Goal: Transaction & Acquisition: Purchase product/service

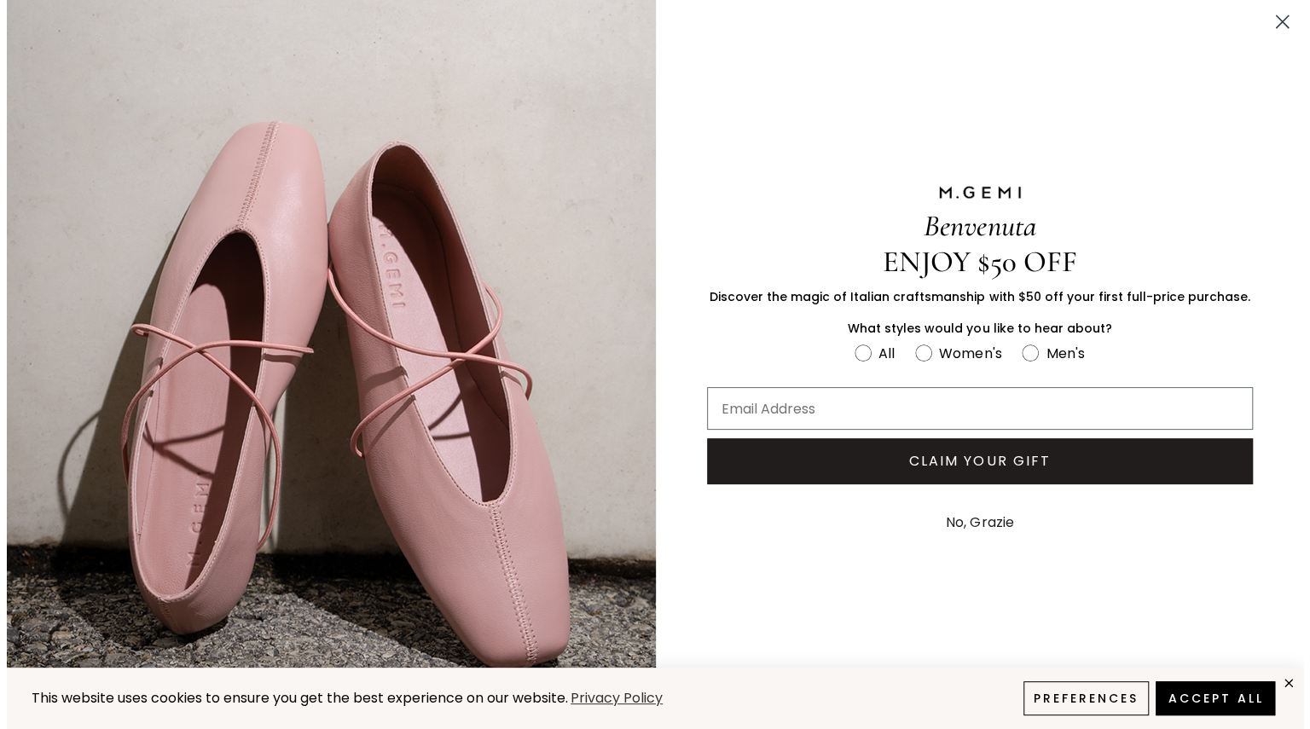
scroll to position [2070, 0]
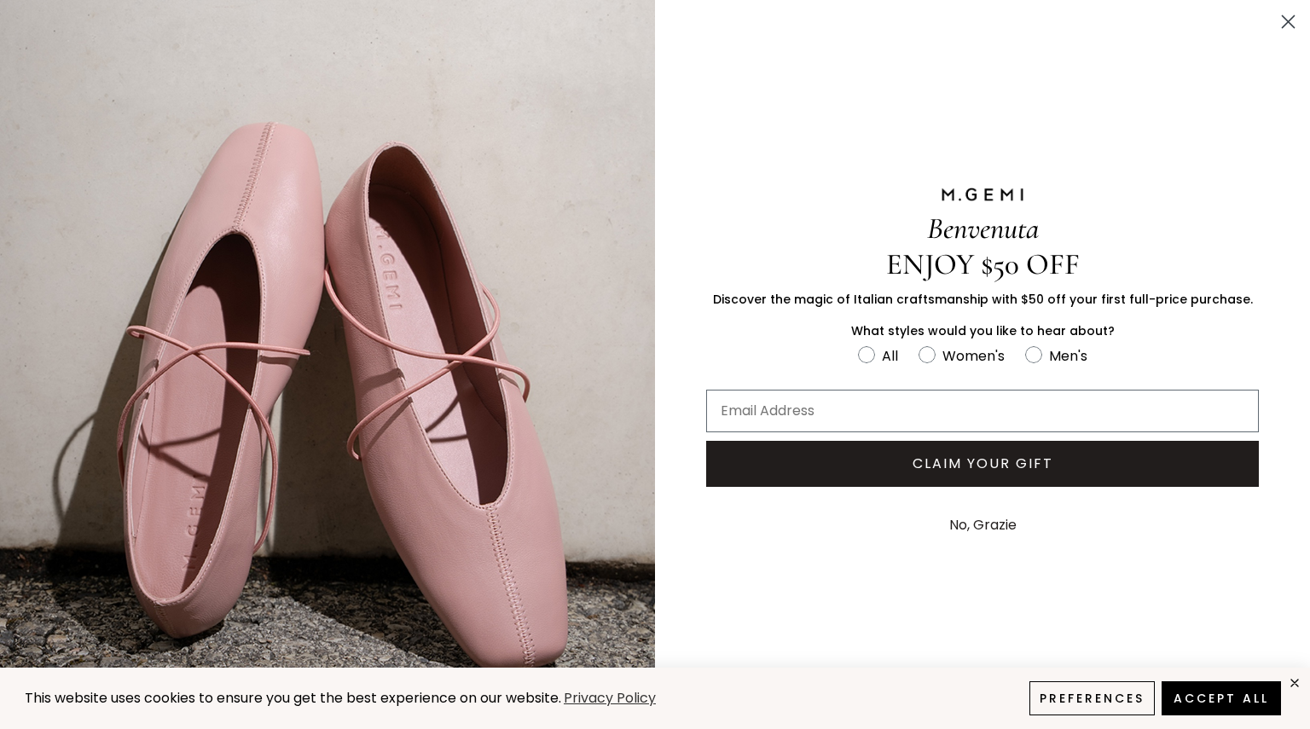
click at [958, 520] on button "No, Grazie" at bounding box center [982, 525] width 84 height 43
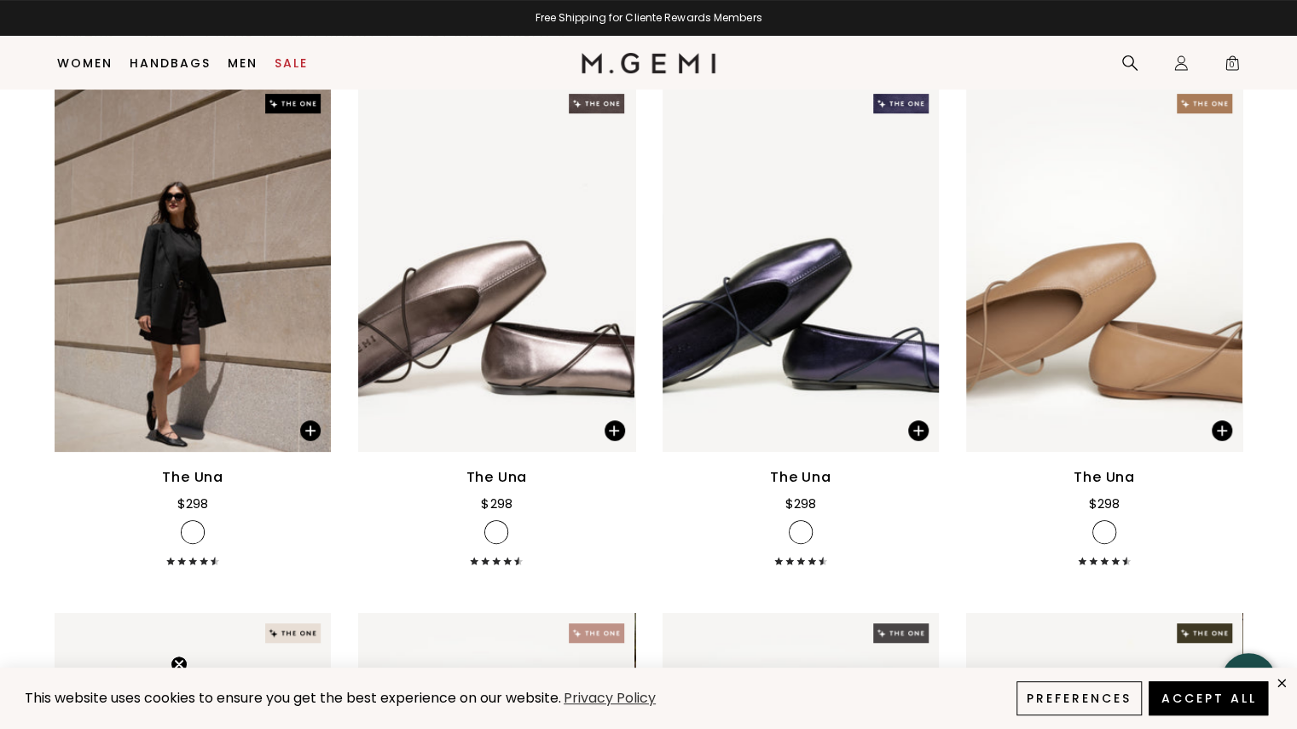
scroll to position [245, 0]
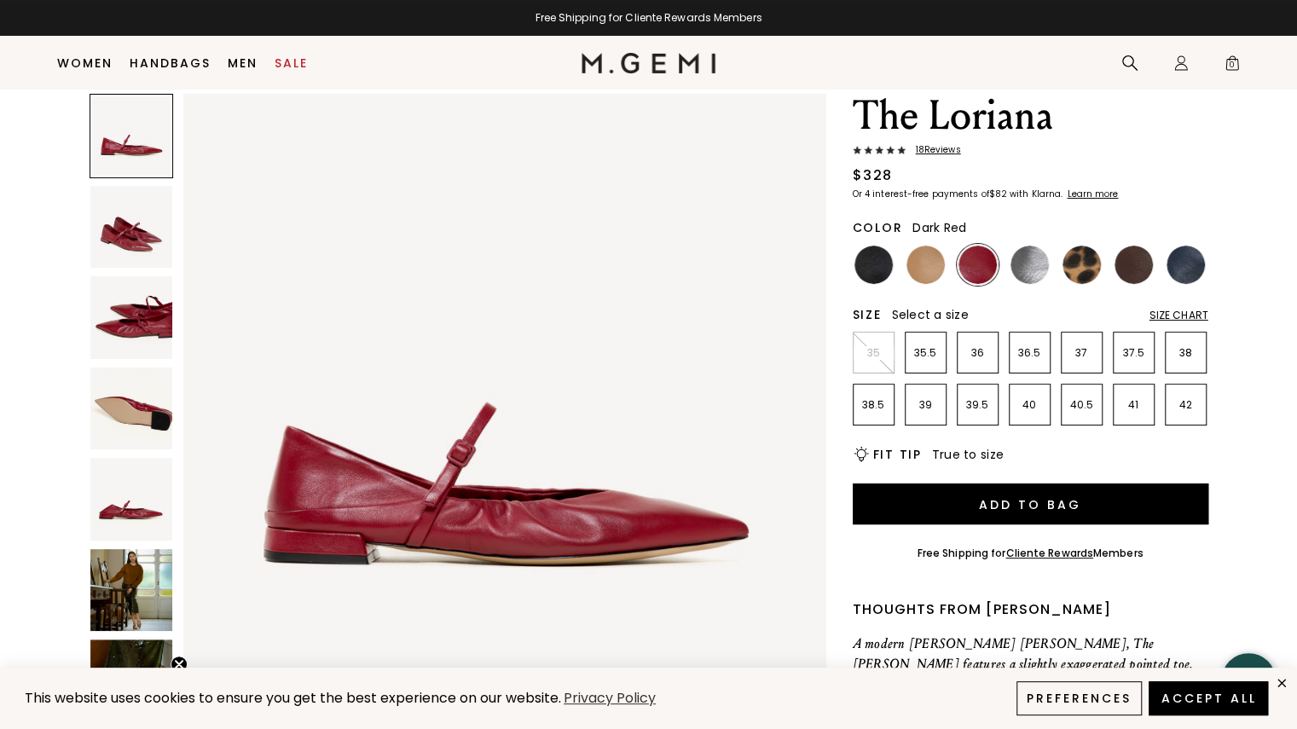
scroll to position [64, 0]
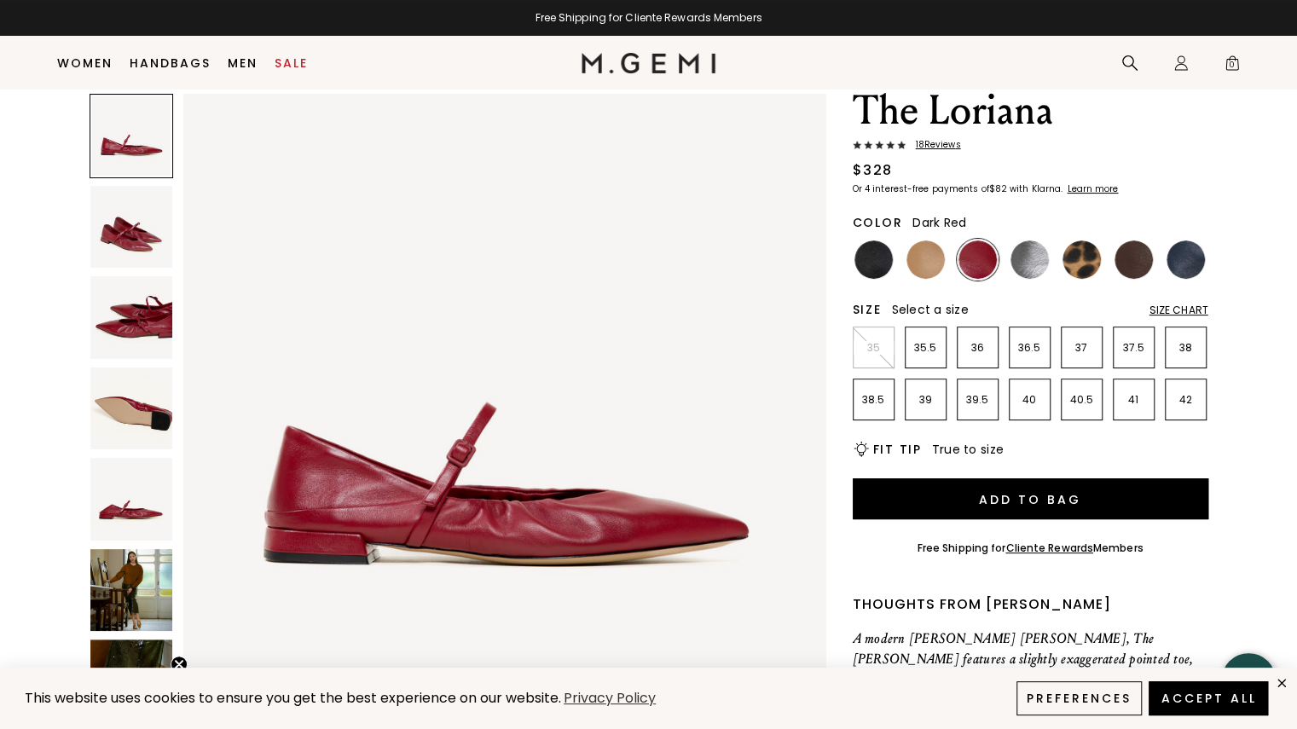
click at [130, 223] on img at bounding box center [131, 227] width 83 height 83
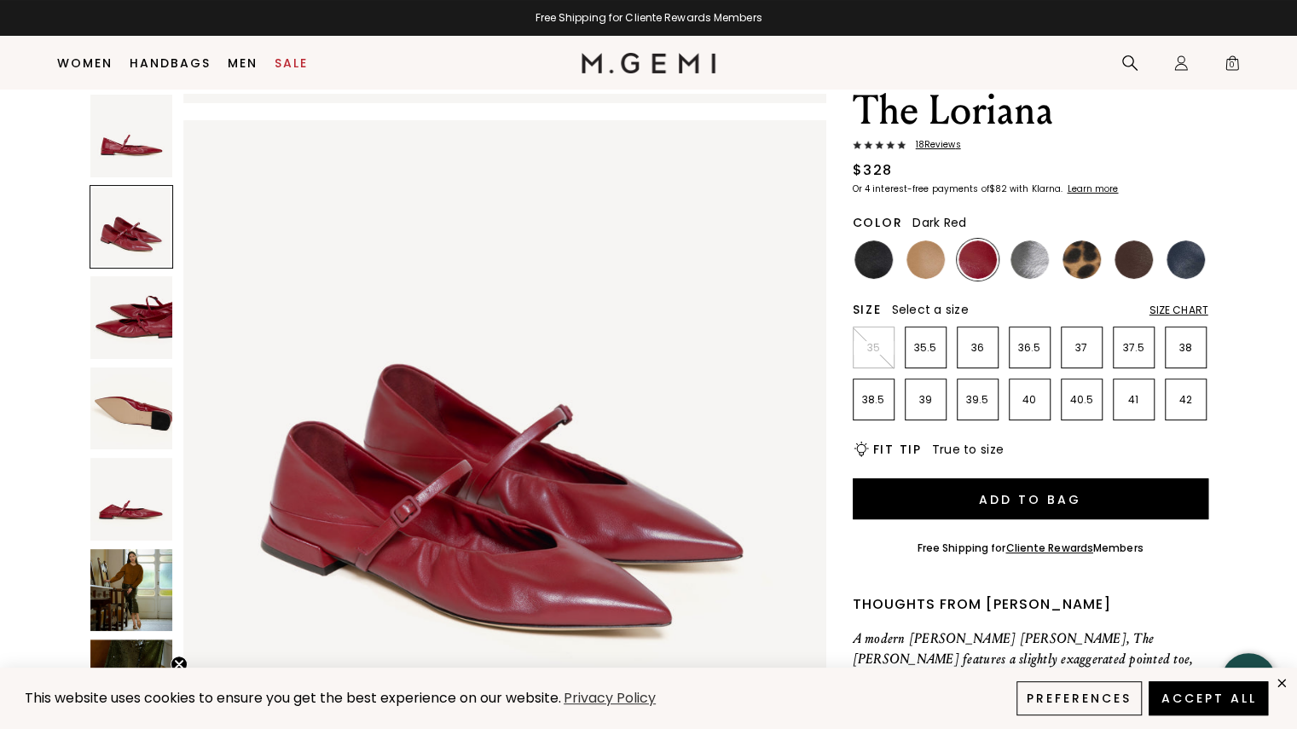
scroll to position [646, 0]
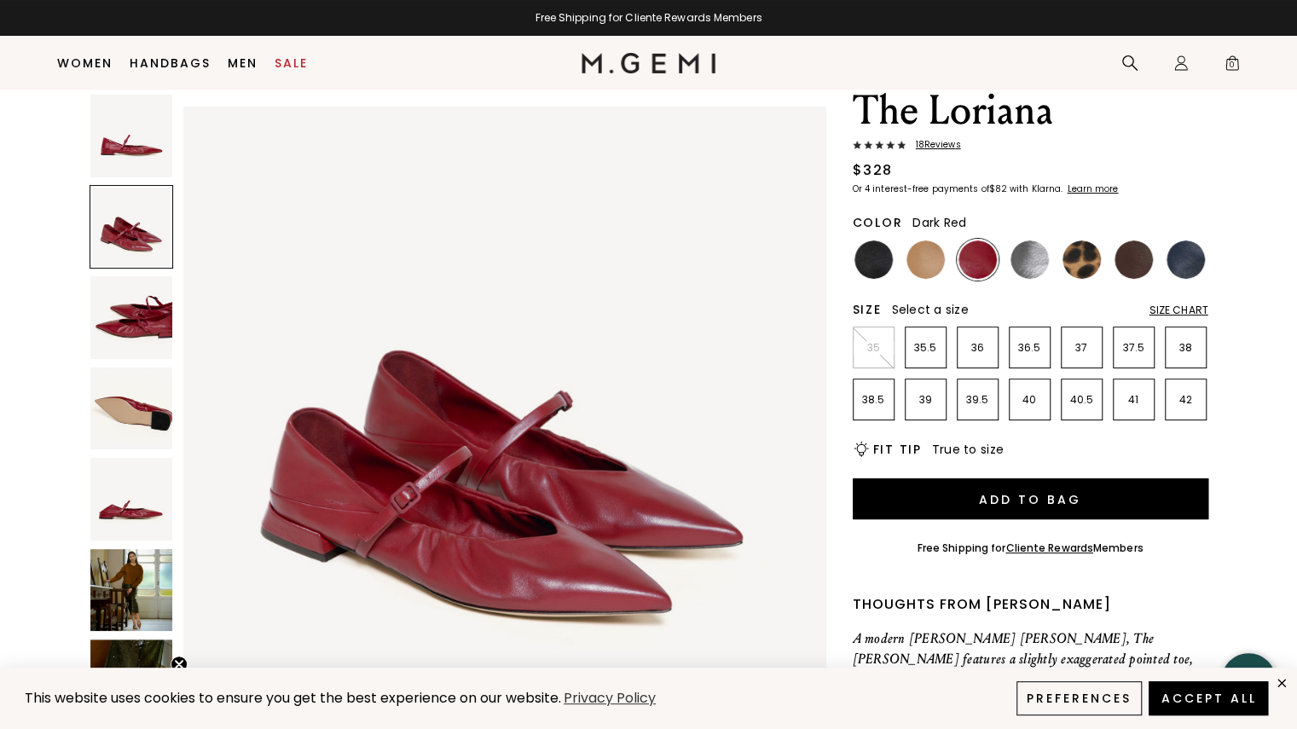
click at [126, 305] on img at bounding box center [131, 317] width 83 height 83
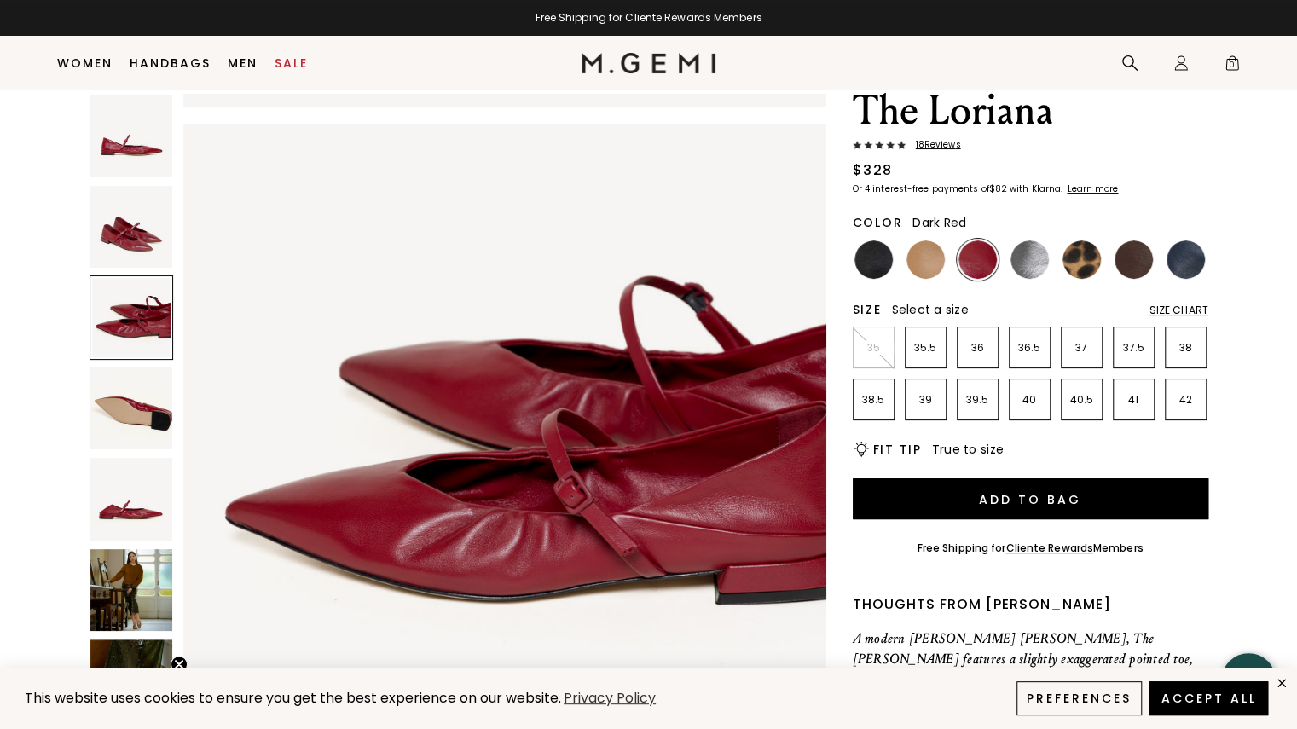
scroll to position [1293, 0]
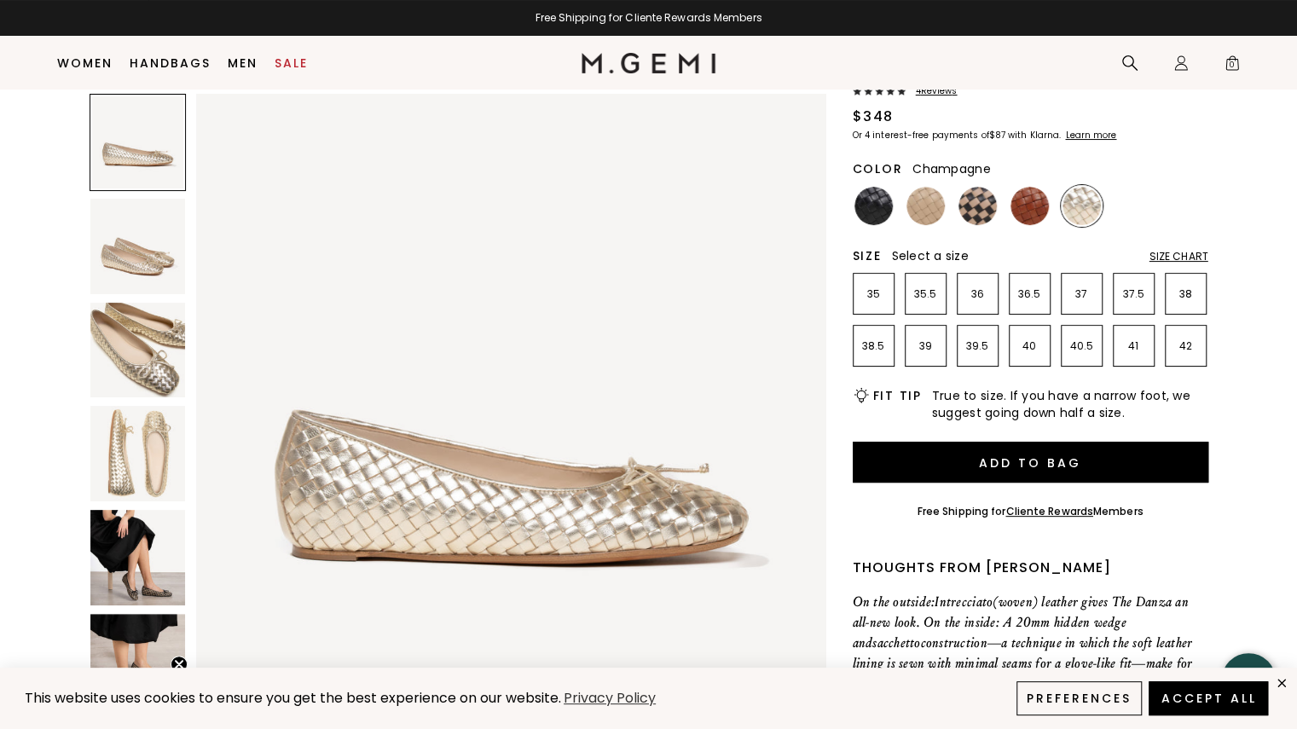
scroll to position [119, 0]
